Goal: Task Accomplishment & Management: Manage account settings

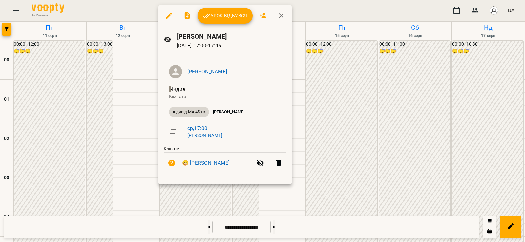
scroll to position [612, 0]
click at [225, 22] on button "Урок відбувся" at bounding box center [224, 16] width 55 height 16
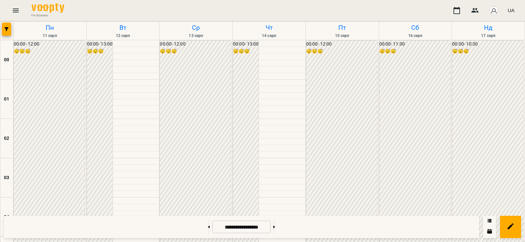
scroll to position [612, 0]
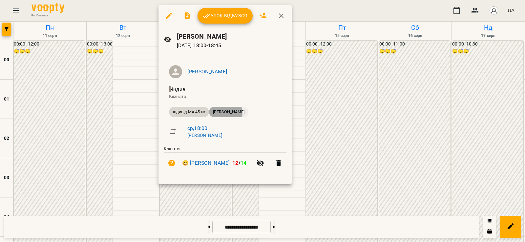
click at [224, 113] on span "[PERSON_NAME]" at bounding box center [228, 112] width 39 height 6
